Goal: Information Seeking & Learning: Learn about a topic

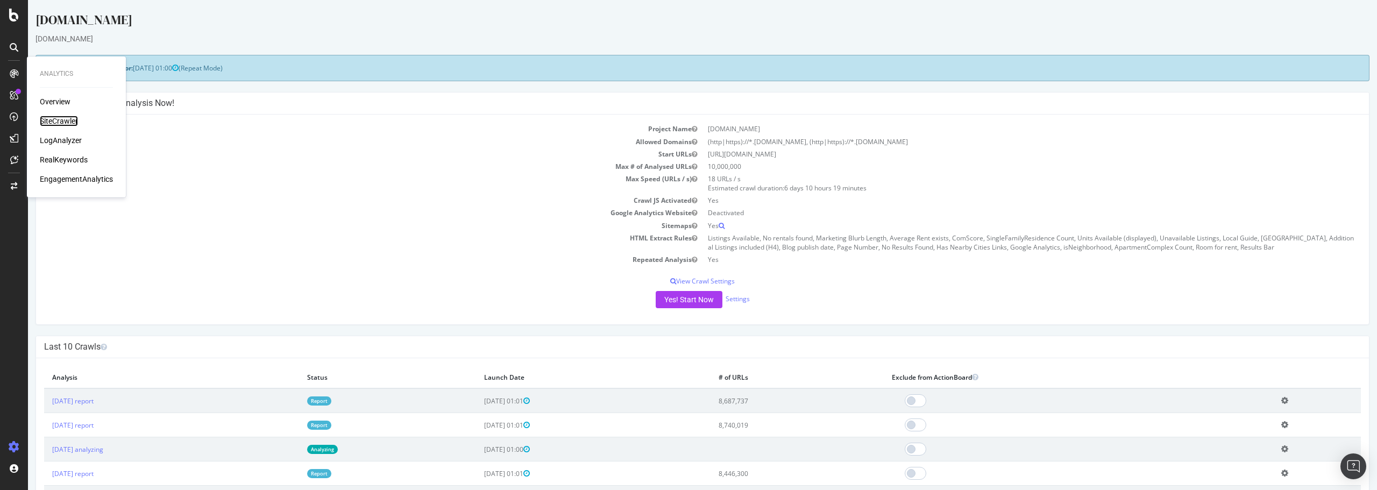
click at [65, 121] on div "SiteCrawler" at bounding box center [59, 121] width 38 height 11
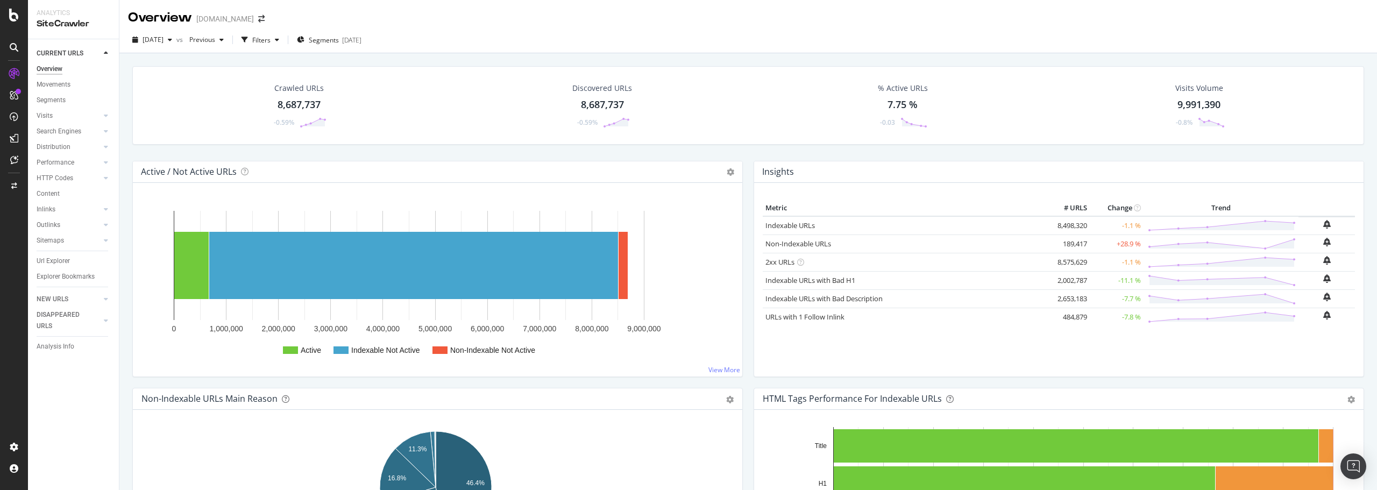
drag, startPoint x: 302, startPoint y: 107, endPoint x: 314, endPoint y: 107, distance: 11.3
click at [302, 107] on div "8,687,737" at bounding box center [299, 105] width 43 height 14
